Goal: Transaction & Acquisition: Purchase product/service

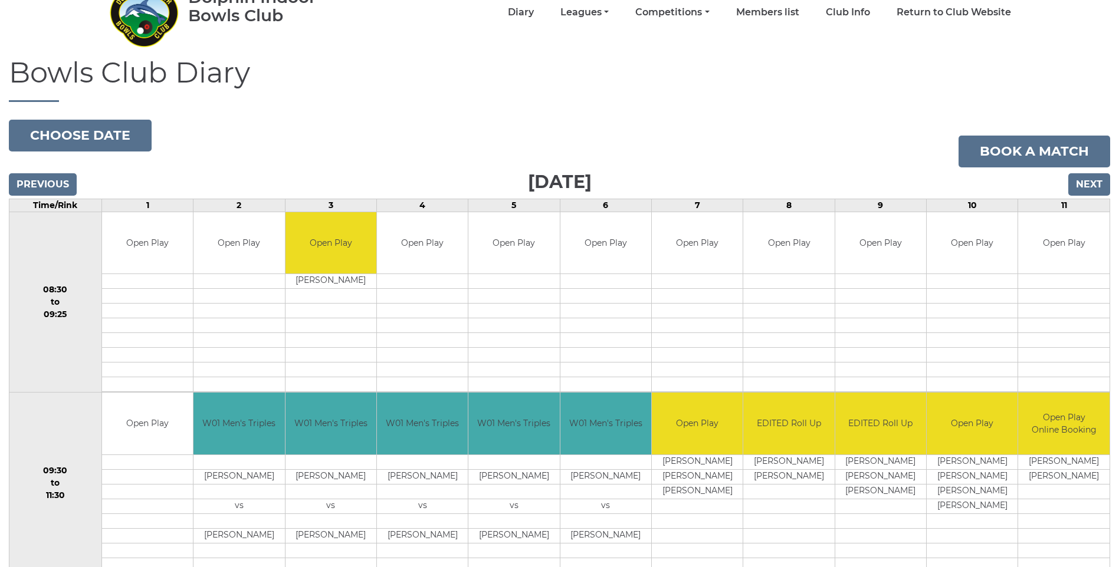
scroll to position [79, 0]
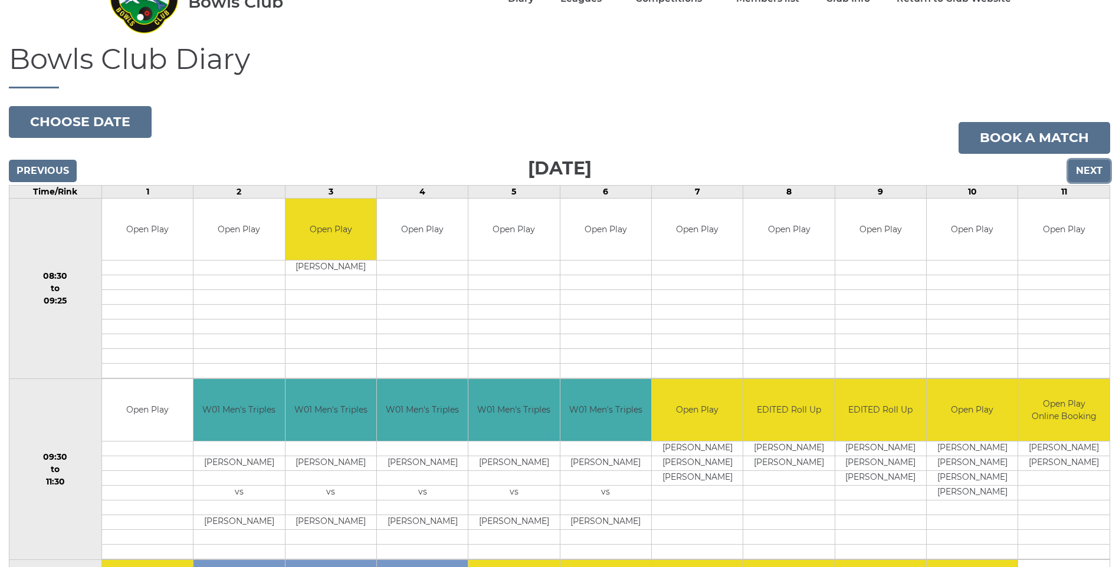
click at [1085, 175] on input "Next" at bounding box center [1089, 171] width 42 height 22
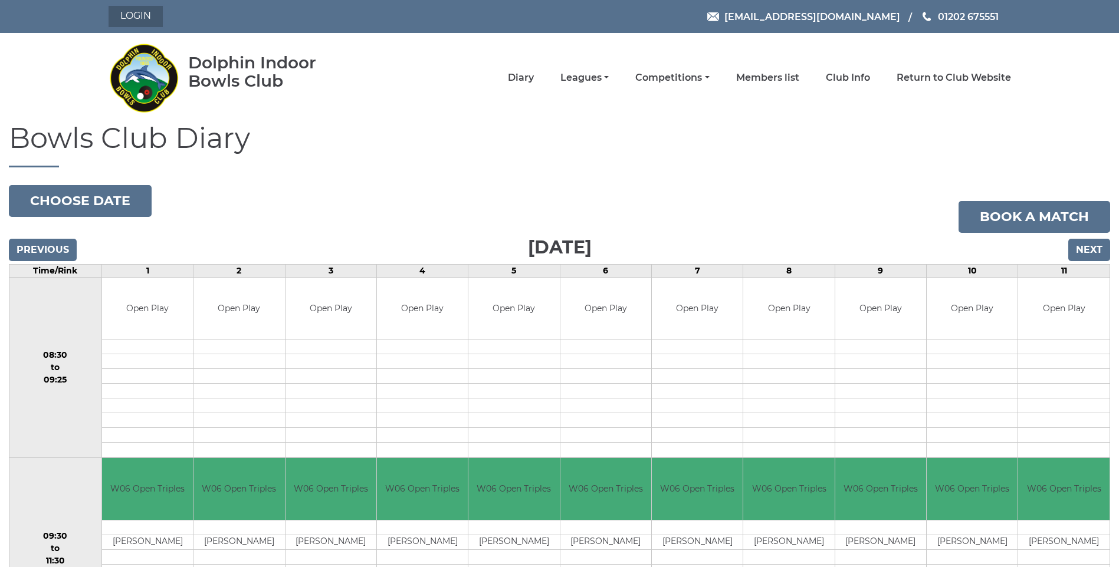
click at [135, 17] on link "Login" at bounding box center [136, 16] width 54 height 21
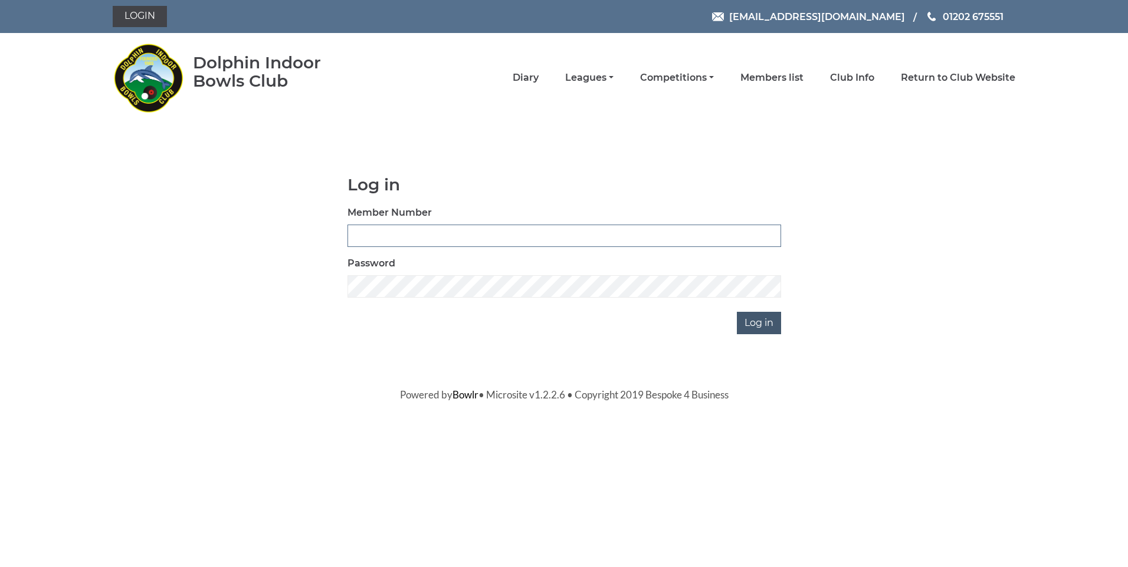
type input "3368"
click at [753, 326] on input "Log in" at bounding box center [759, 323] width 44 height 22
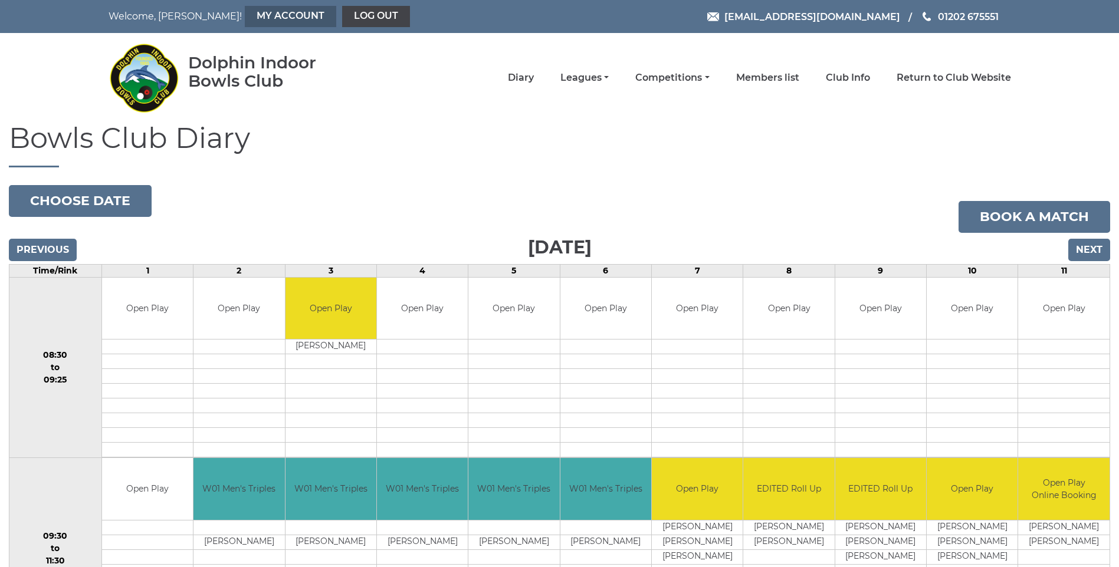
click at [245, 13] on link "My Account" at bounding box center [290, 16] width 91 height 21
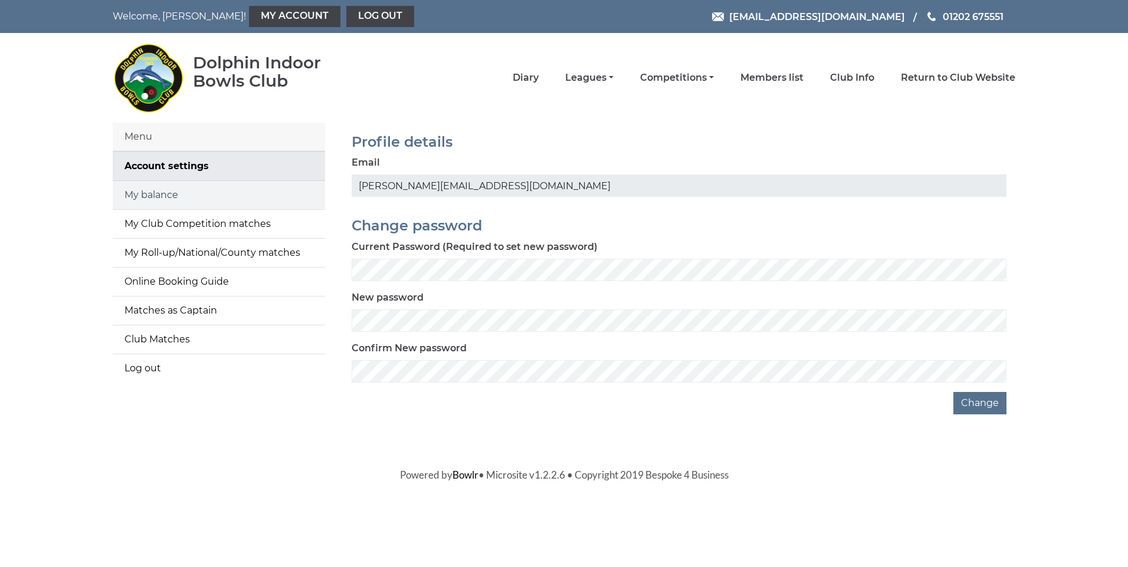
click at [159, 195] on link "My balance" at bounding box center [219, 195] width 212 height 28
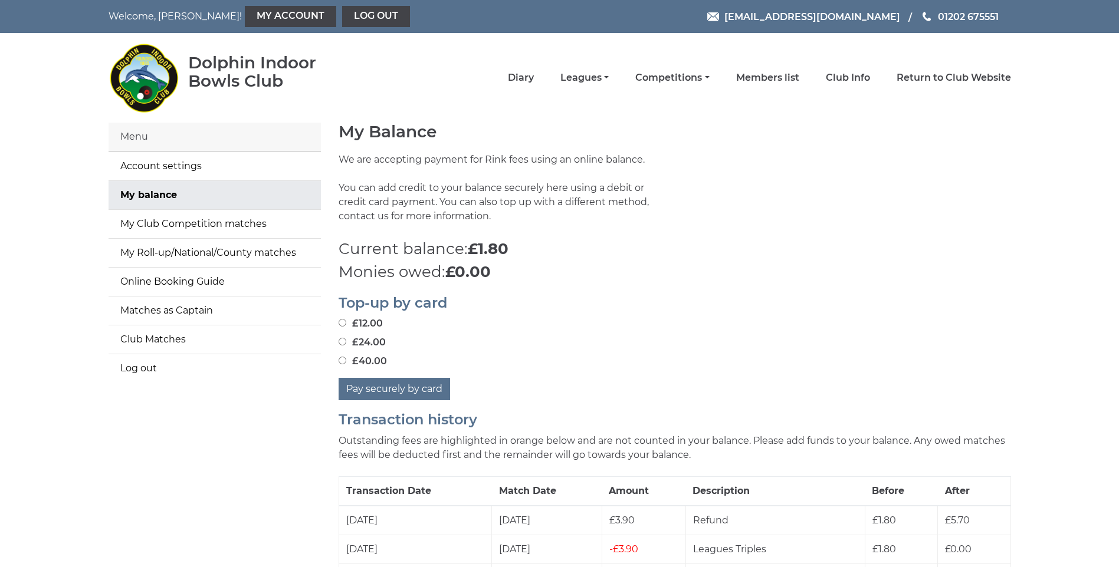
click at [342, 361] on input "£40.00" at bounding box center [343, 361] width 8 height 8
radio input "true"
click at [392, 386] on button "Pay securely by card" at bounding box center [394, 389] width 111 height 22
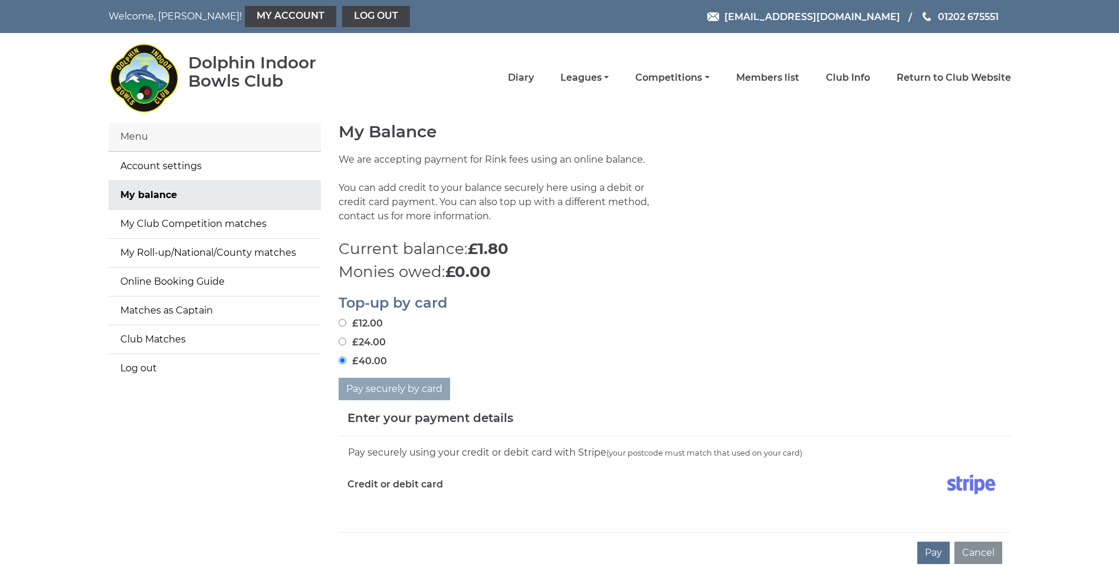
click at [374, 524] on div "Pay securely using your credit or debit card with Stripe (your postcode must ma…" at bounding box center [675, 484] width 672 height 96
click at [937, 555] on button "Pay" at bounding box center [933, 553] width 32 height 22
